Goal: Information Seeking & Learning: Learn about a topic

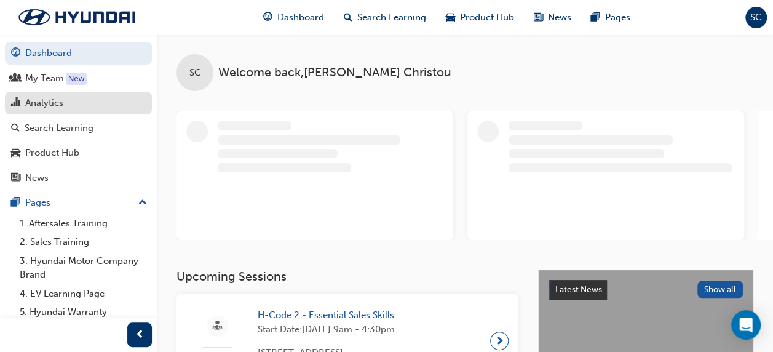
click at [50, 101] on div "Analytics" at bounding box center [44, 103] width 38 height 14
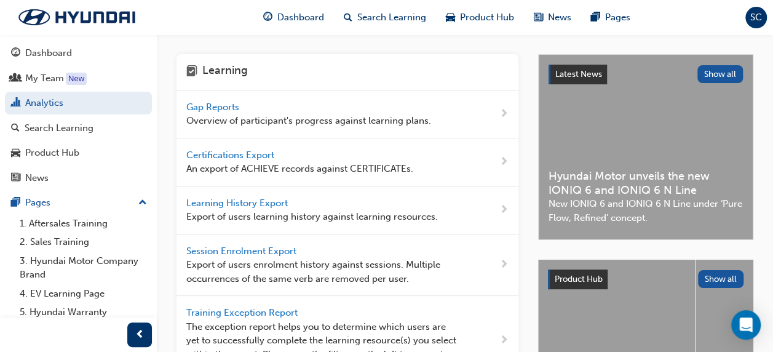
click at [219, 108] on span "Gap Reports" at bounding box center [213, 106] width 55 height 11
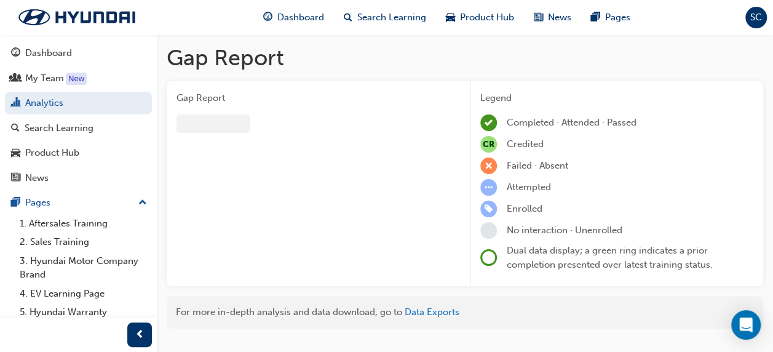
click at [218, 108] on div "Gap Report" at bounding box center [313, 183] width 293 height 205
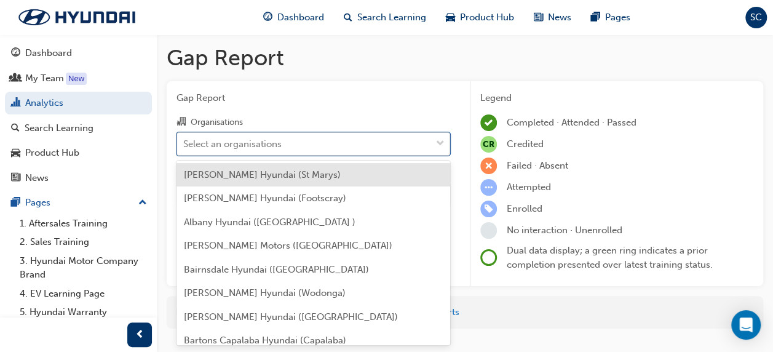
click at [215, 149] on div "Select an organisations" at bounding box center [232, 143] width 98 height 14
click at [184, 148] on input "Organisations option [PERSON_NAME] Hyundai (St Marys) focused, 1 of 182. 182 re…" at bounding box center [183, 143] width 1 height 10
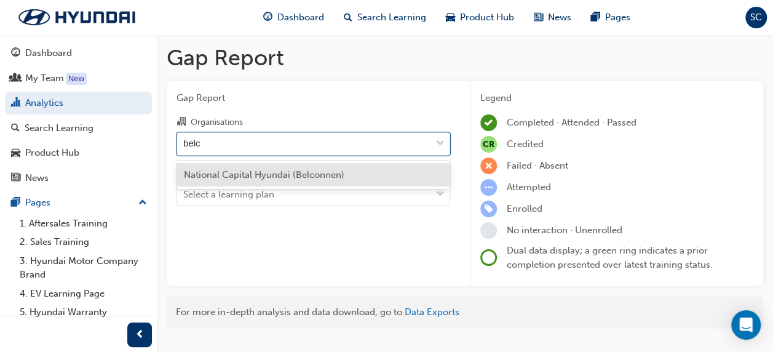
type input "belco"
click at [226, 171] on span "National Capital Hyundai (Belconnen)" at bounding box center [264, 174] width 160 height 11
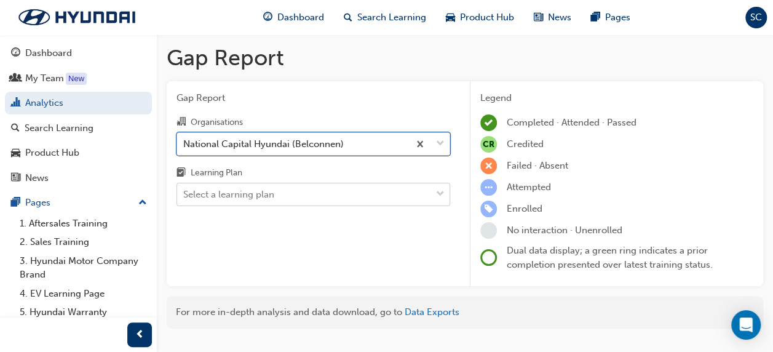
scroll to position [26, 0]
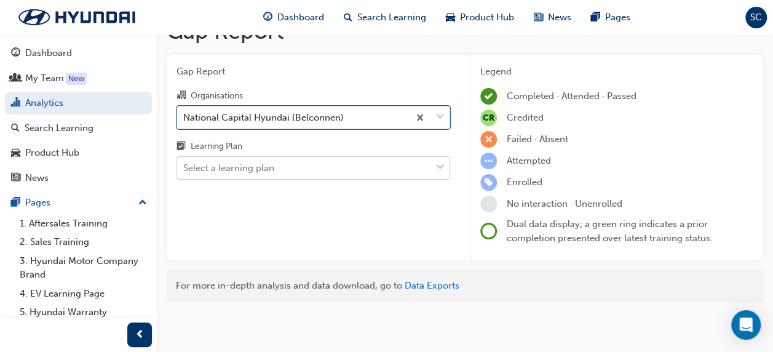
click at [266, 194] on body "Your version of Internet Explorer is outdated and not supported. Please upgrade…" at bounding box center [386, 150] width 773 height 352
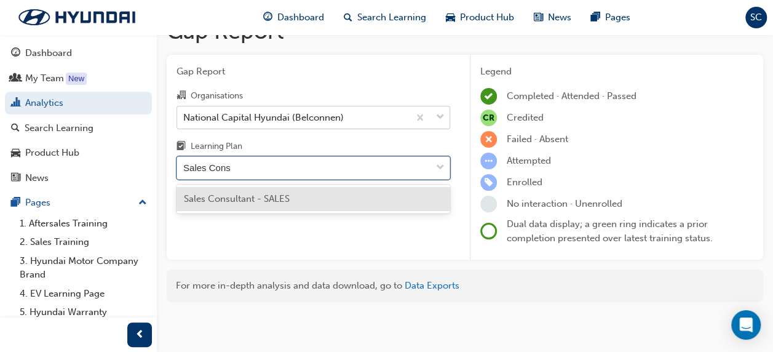
type input "Sales Consu"
click at [266, 194] on span "Sales Consultant - SALES" at bounding box center [237, 198] width 106 height 11
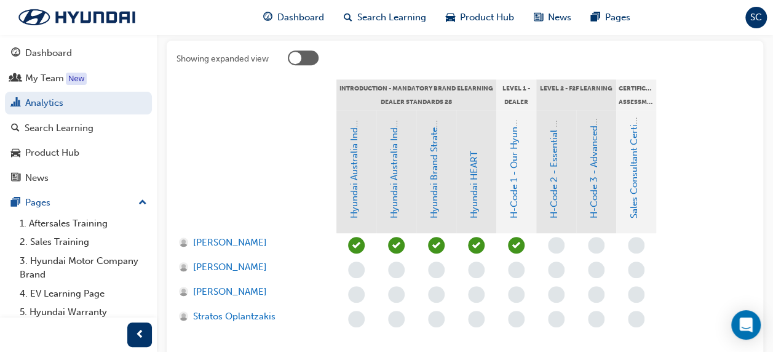
scroll to position [285, 0]
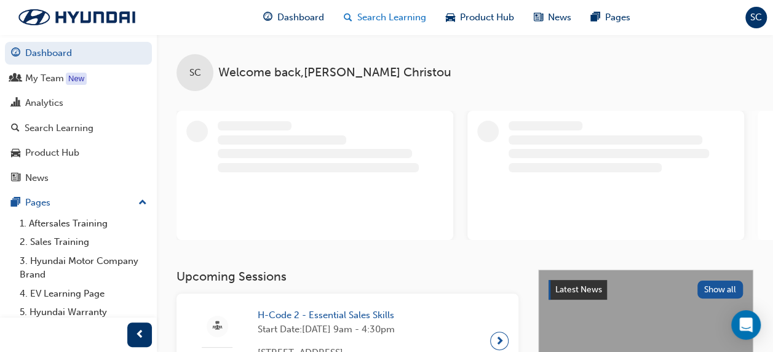
click at [393, 12] on span "Search Learning" at bounding box center [391, 17] width 69 height 14
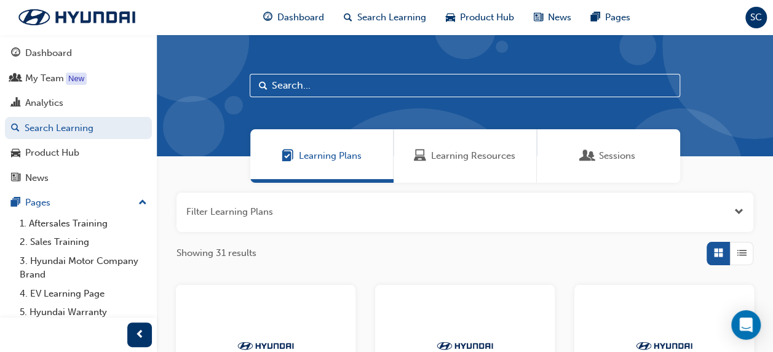
click at [456, 159] on span "Learning Resources" at bounding box center [473, 156] width 84 height 14
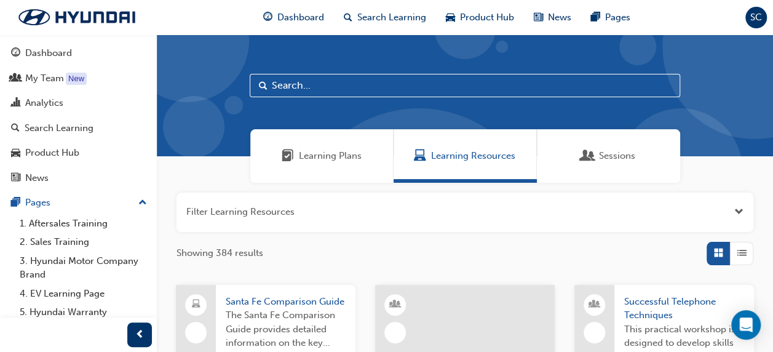
click at [355, 88] on input "text" at bounding box center [465, 85] width 430 height 23
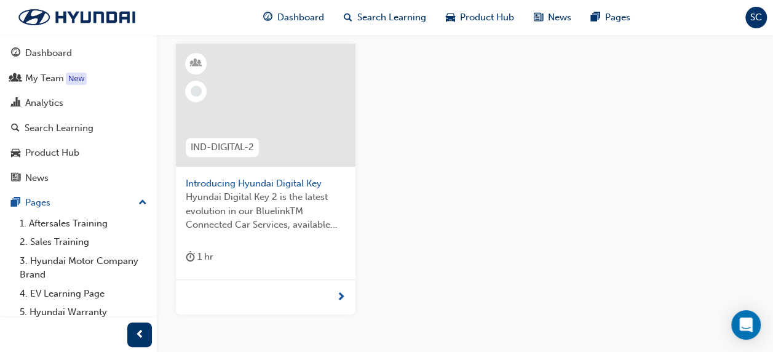
scroll to position [246, 0]
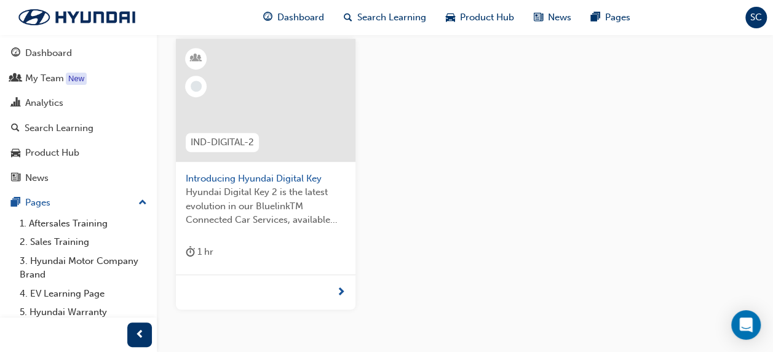
type input "digital key"
click at [262, 176] on span "Introducing Hyundai Digital Key" at bounding box center [266, 179] width 160 height 14
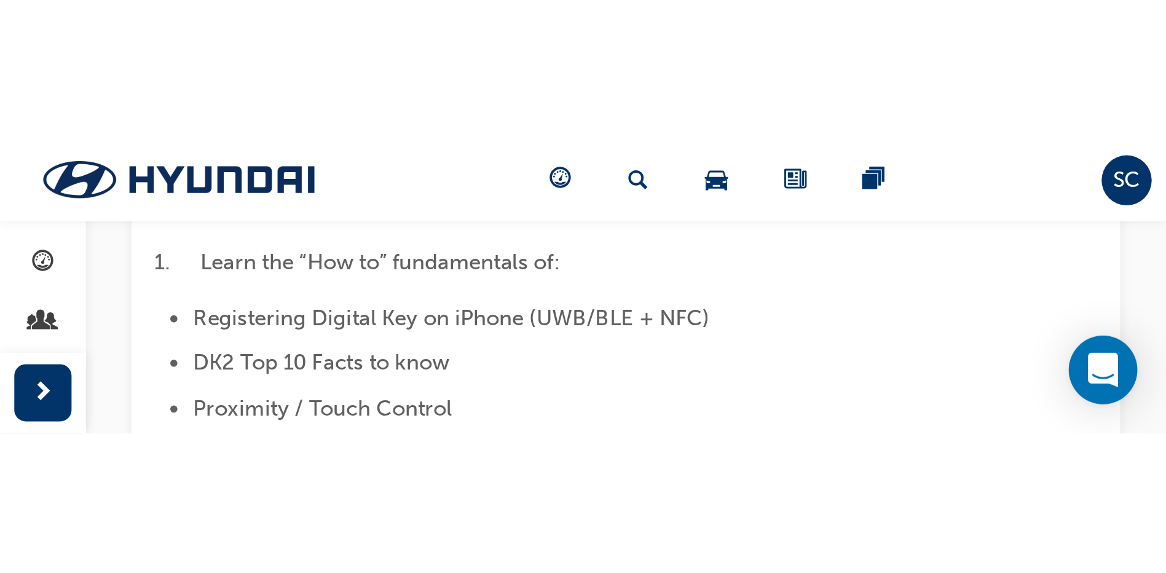
scroll to position [100, 0]
